Goal: Transaction & Acquisition: Book appointment/travel/reservation

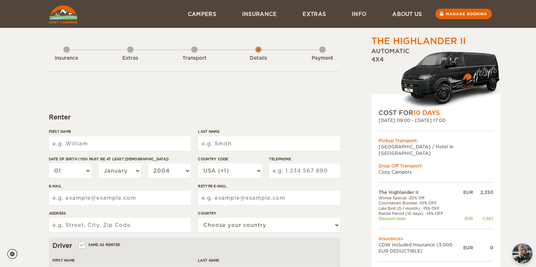
click at [107, 142] on input "First Name" at bounding box center [120, 143] width 142 height 14
type input "[PERSON_NAME]"
click at [225, 146] on input "Last Name" at bounding box center [269, 143] width 142 height 14
type input "[PERSON_NAME]"
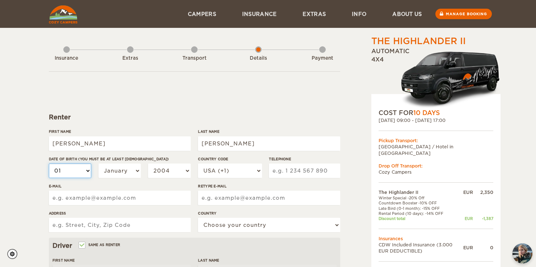
type input "[PERSON_NAME]"
click at [79, 168] on select "01 02 03 04 05 06 07 08 09 10 11 12 13 14 15 16 17 18 19 20 21 22 23 24 25 26 2…" at bounding box center [70, 171] width 43 height 14
select select "27"
click at [49, 164] on select "01 02 03 04 05 06 07 08 09 10 11 12 13 14 15 16 17 18 19 20 21 22 23 24 25 26 2…" at bounding box center [70, 171] width 43 height 14
select select "27"
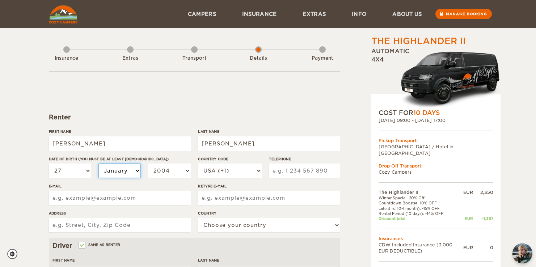
click at [131, 172] on select "January February March April May June July August September October November De…" at bounding box center [119, 171] width 43 height 14
select select "10"
click at [98, 164] on select "January February March April May June July August September October November De…" at bounding box center [119, 171] width 43 height 14
select select "10"
click at [181, 174] on select "2004 2003 2002 2001 2000 1999 1998 1997 1996 1995 1994 1993 1992 1991 1990 1989…" at bounding box center [169, 171] width 43 height 14
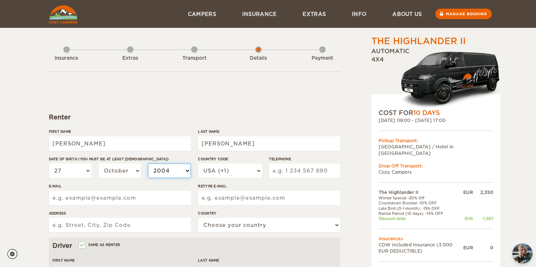
select select "1997"
click at [148, 164] on select "2004 2003 2002 2001 2000 1999 1998 1997 1996 1995 1994 1993 1992 1991 1990 1989…" at bounding box center [169, 171] width 43 height 14
select select "1997"
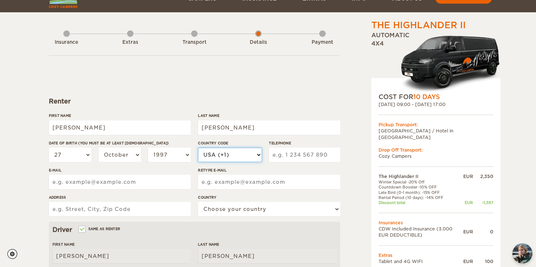
click at [238, 153] on select "USA (+1) [GEOGRAPHIC_DATA] (+44) [GEOGRAPHIC_DATA] (+49) [GEOGRAPHIC_DATA] (+21…" at bounding box center [230, 155] width 64 height 14
select select "44"
click at [198, 148] on select "USA (+1) [GEOGRAPHIC_DATA] (+44) [GEOGRAPHIC_DATA] (+49) [GEOGRAPHIC_DATA] (+21…" at bounding box center [230, 155] width 64 height 14
click at [291, 153] on input "Telephone" at bounding box center [304, 155] width 71 height 14
type input "7783019313"
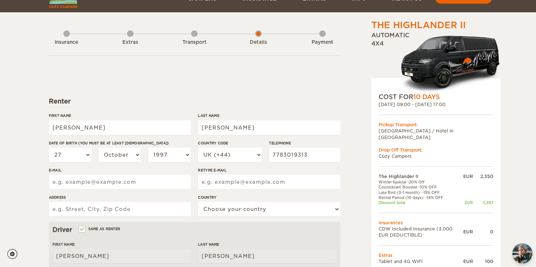
click at [147, 178] on input "E-mail" at bounding box center [120, 182] width 142 height 14
type input "[PERSON_NAME][EMAIL_ADDRESS][DOMAIN_NAME]"
click at [267, 184] on input "Retype E-mail" at bounding box center [269, 182] width 142 height 14
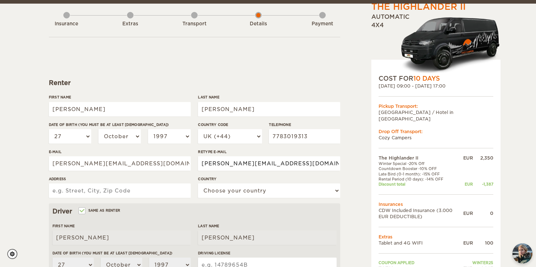
scroll to position [47, 0]
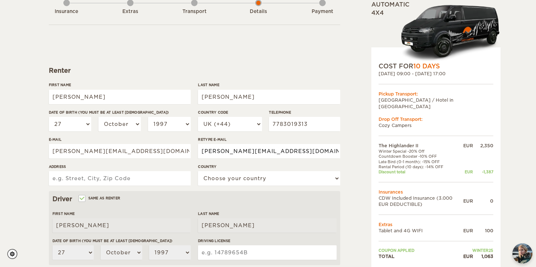
type input "[PERSON_NAME][EMAIL_ADDRESS][DOMAIN_NAME]"
click at [131, 177] on input "Address" at bounding box center [120, 178] width 142 height 14
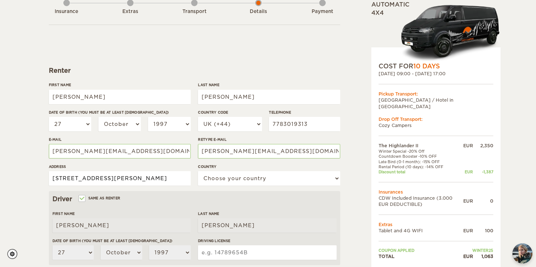
type input "[STREET_ADDRESS][PERSON_NAME]"
click at [254, 180] on select "Choose your country [GEOGRAPHIC_DATA] [GEOGRAPHIC_DATA] [GEOGRAPHIC_DATA] [GEOG…" at bounding box center [269, 178] width 142 height 14
select select "221"
click at [198, 171] on select "Choose your country [GEOGRAPHIC_DATA] [GEOGRAPHIC_DATA] [GEOGRAPHIC_DATA] [GEOG…" at bounding box center [269, 178] width 142 height 14
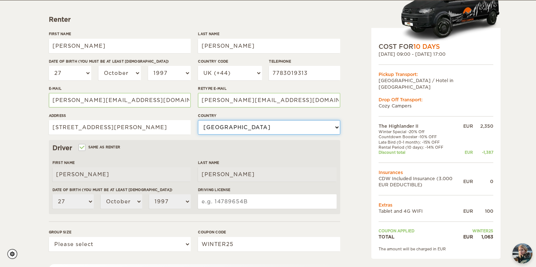
scroll to position [98, 0]
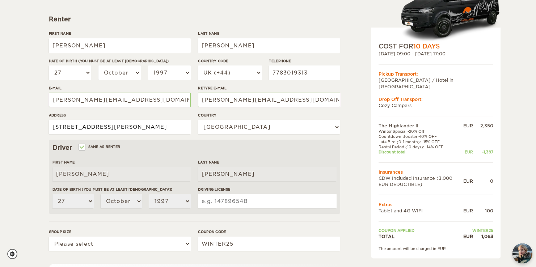
click at [125, 130] on input "[STREET_ADDRESS][PERSON_NAME]" at bounding box center [120, 127] width 142 height 14
click at [115, 127] on input "[STREET_ADDRESS][PERSON_NAME]" at bounding box center [120, 127] width 142 height 14
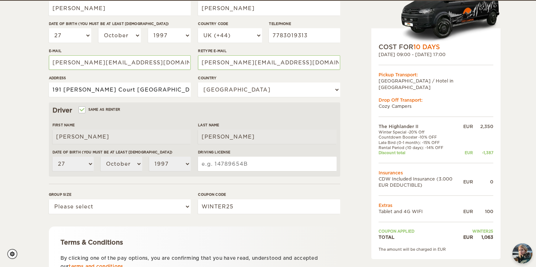
scroll to position [136, 0]
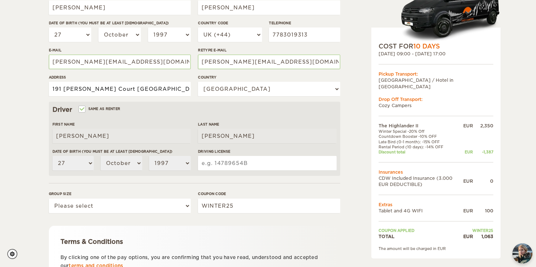
type input "191 [PERSON_NAME] Court [GEOGRAPHIC_DATA]"
click at [215, 163] on input "Driving License" at bounding box center [267, 163] width 138 height 14
type input "111598712"
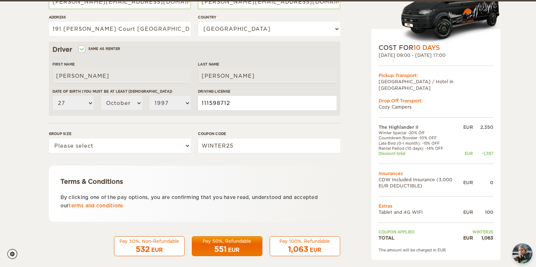
scroll to position [200, 0]
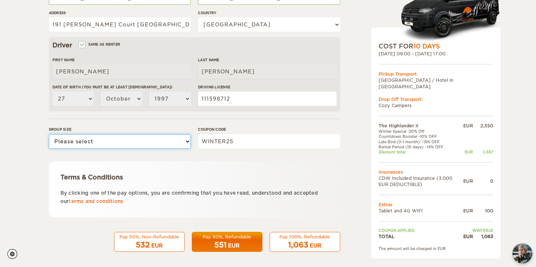
click at [142, 145] on select "Please select 1 2" at bounding box center [120, 141] width 142 height 14
select select "2"
click at [49, 134] on select "Please select 1 2" at bounding box center [120, 141] width 142 height 14
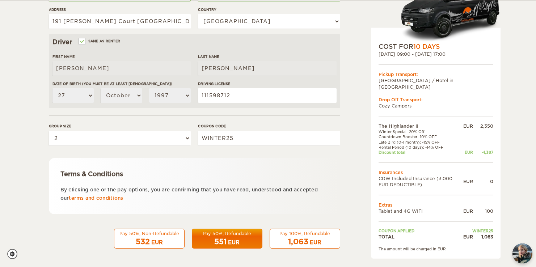
click at [305, 241] on span "1,063" at bounding box center [298, 241] width 20 height 9
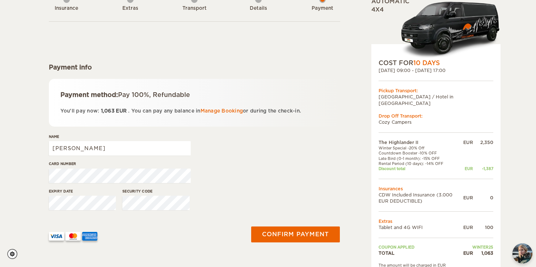
scroll to position [50, 0]
click at [88, 151] on input "[PERSON_NAME]" at bounding box center [120, 148] width 142 height 14
click at [276, 171] on div "Card number" at bounding box center [194, 174] width 291 height 27
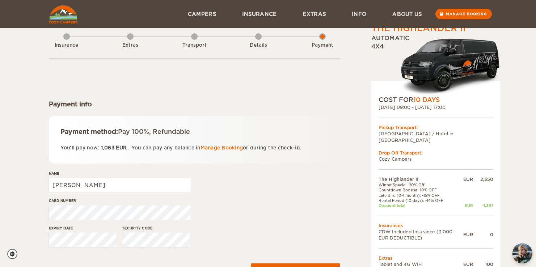
scroll to position [0, 0]
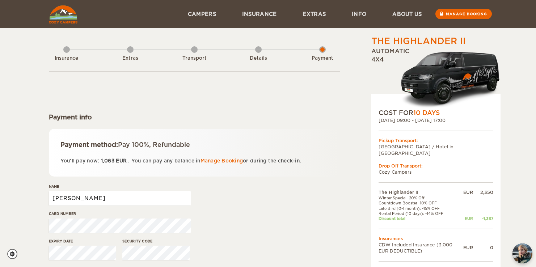
click at [96, 200] on input "[PERSON_NAME]" at bounding box center [120, 198] width 142 height 14
type input "P"
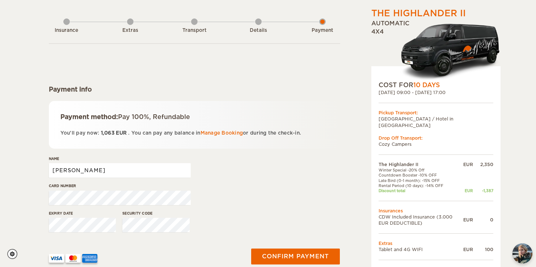
scroll to position [40, 0]
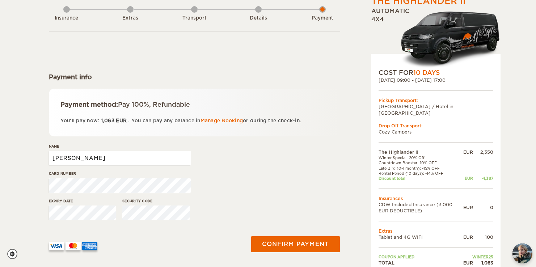
type input "Gabrielle Pashley"
click at [230, 167] on div "Name Gabrielle Pashley" at bounding box center [194, 157] width 291 height 27
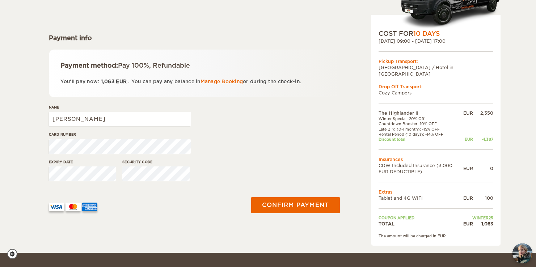
scroll to position [80, 0]
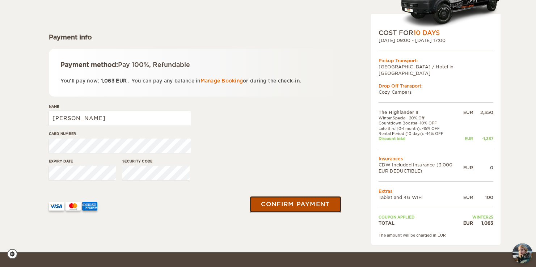
click at [295, 202] on button "Confirm payment" at bounding box center [295, 204] width 91 height 16
